Goal: Task Accomplishment & Management: Manage account settings

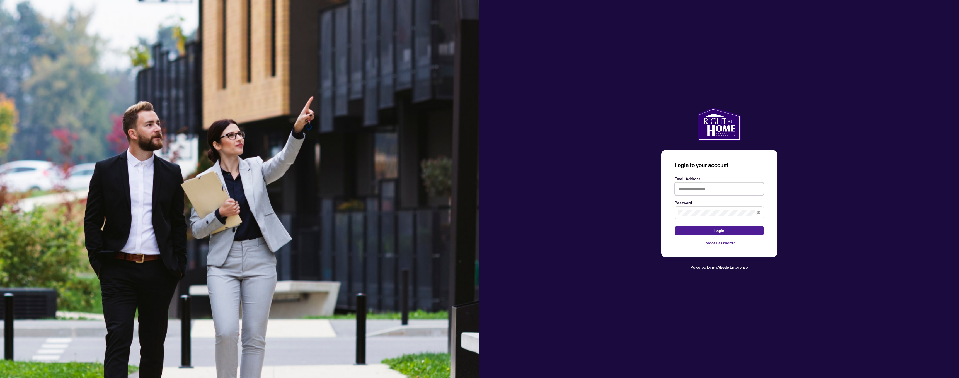
click at [678, 186] on input "text" at bounding box center [718, 188] width 89 height 13
type input "**********"
click at [707, 233] on button "Login" at bounding box center [718, 230] width 89 height 9
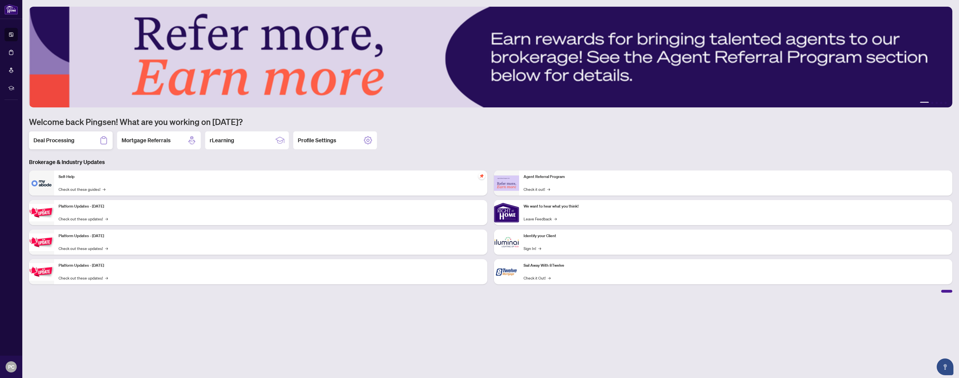
click at [78, 146] on div "Deal Processing" at bounding box center [71, 140] width 84 height 18
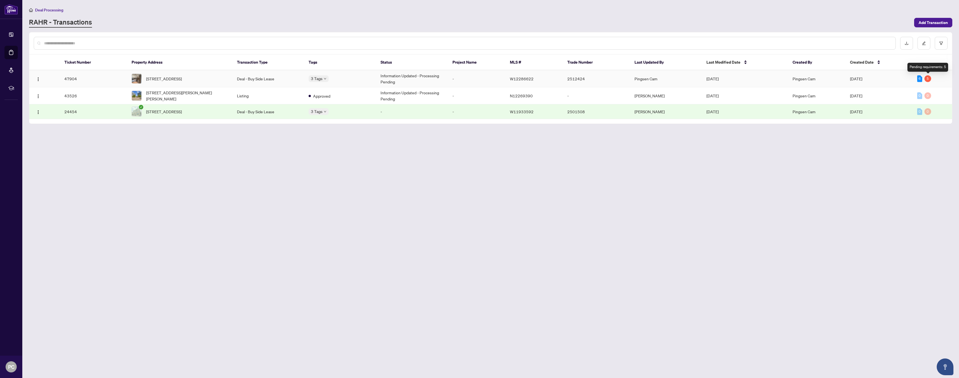
click at [927, 78] on div "5" at bounding box center [927, 78] width 7 height 7
click at [721, 85] on td "[DATE]" at bounding box center [745, 78] width 86 height 17
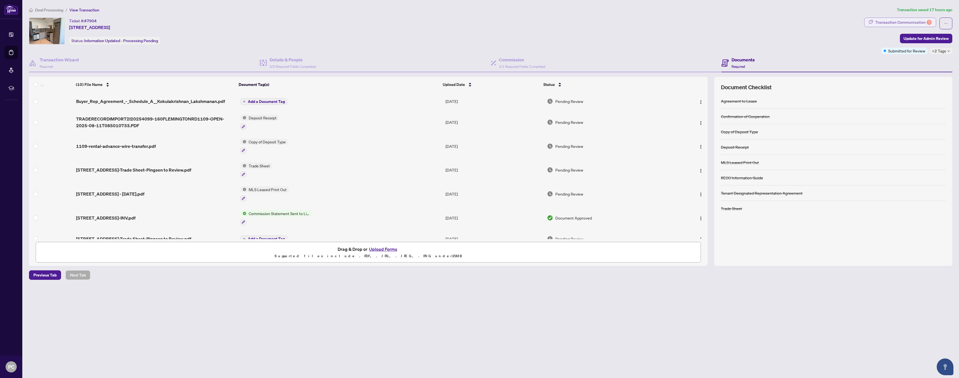
click at [909, 23] on div "Transaction Communication 5" at bounding box center [903, 22] width 56 height 9
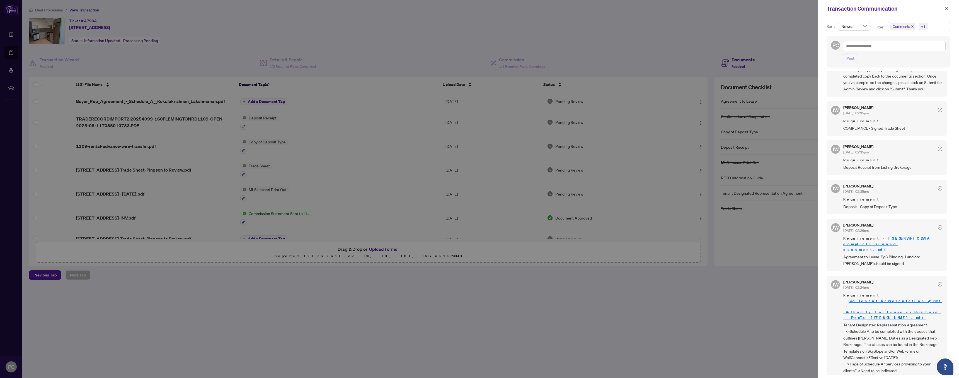
scroll to position [1, 0]
click at [720, 326] on div at bounding box center [479, 189] width 959 height 378
click at [784, 258] on div at bounding box center [479, 189] width 959 height 378
click at [947, 7] on icon "close" at bounding box center [946, 9] width 4 height 4
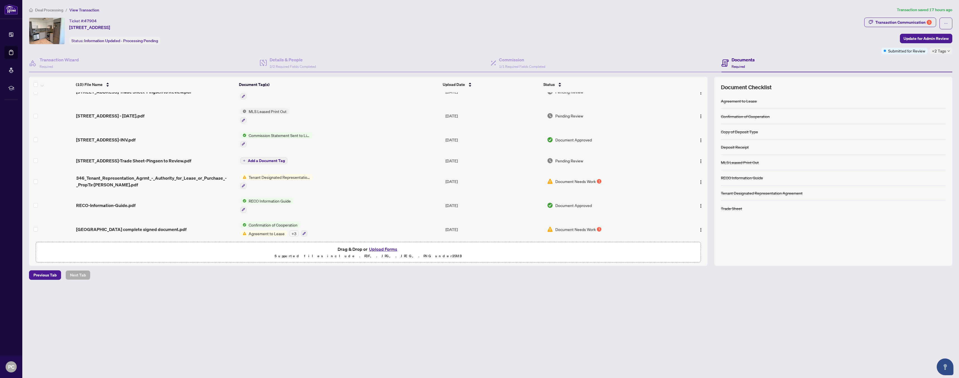
scroll to position [84, 0]
click at [947, 48] on div "+2 Tags" at bounding box center [940, 51] width 23 height 6
click at [845, 37] on div "Ticket #: 47904 [STREET_ADDRESS] Status: Information Updated - Processing Pendi…" at bounding box center [445, 31] width 833 height 27
click at [947, 23] on button "button" at bounding box center [945, 24] width 13 height 12
click at [721, 22] on div "Ticket #: 47904 [STREET_ADDRESS] Status: Information Updated - Processing Pendi…" at bounding box center [445, 31] width 833 height 27
